Goal: Task Accomplishment & Management: Use online tool/utility

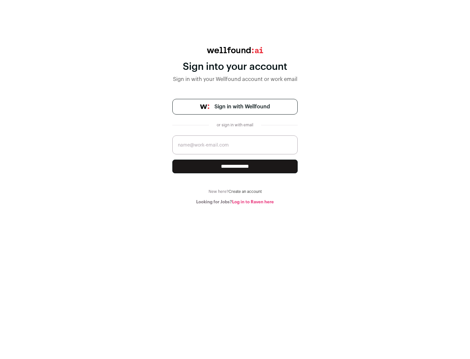
click at [242, 107] on span "Sign in with Wellfound" at bounding box center [241, 107] width 55 height 8
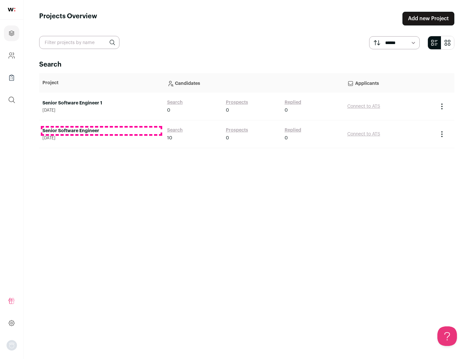
click at [101, 131] on link "Senior Software Engineer" at bounding box center [101, 131] width 118 height 7
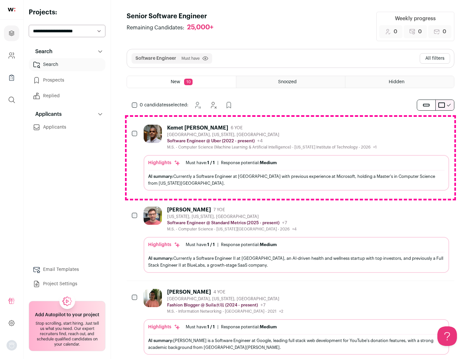
click at [290, 158] on div "Highlights Must have: 1 / 1 How many must haves have been fulfilled? | Response…" at bounding box center [296, 173] width 305 height 36
